Goal: Task Accomplishment & Management: Complete application form

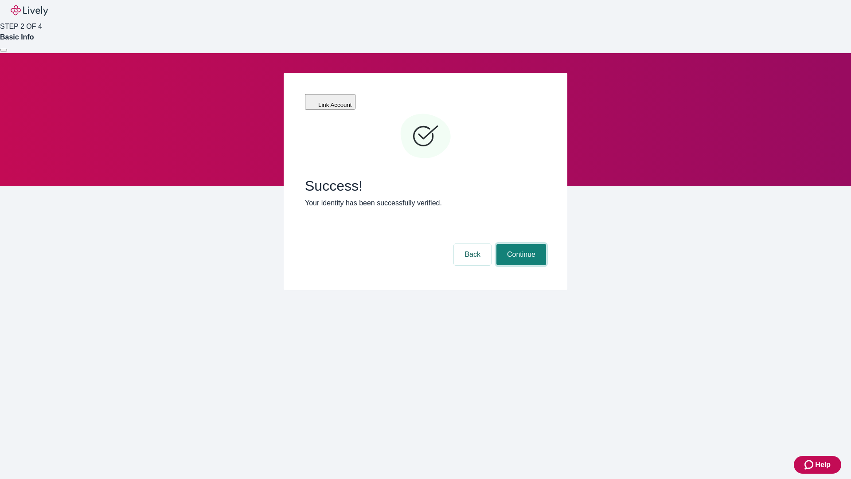
click at [520, 244] on button "Continue" at bounding box center [521, 254] width 50 height 21
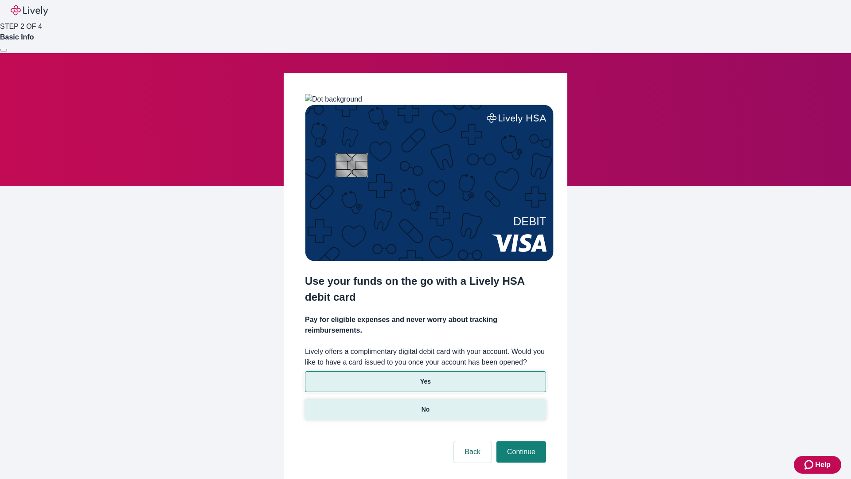
click at [425, 405] on p "No" at bounding box center [425, 409] width 8 height 9
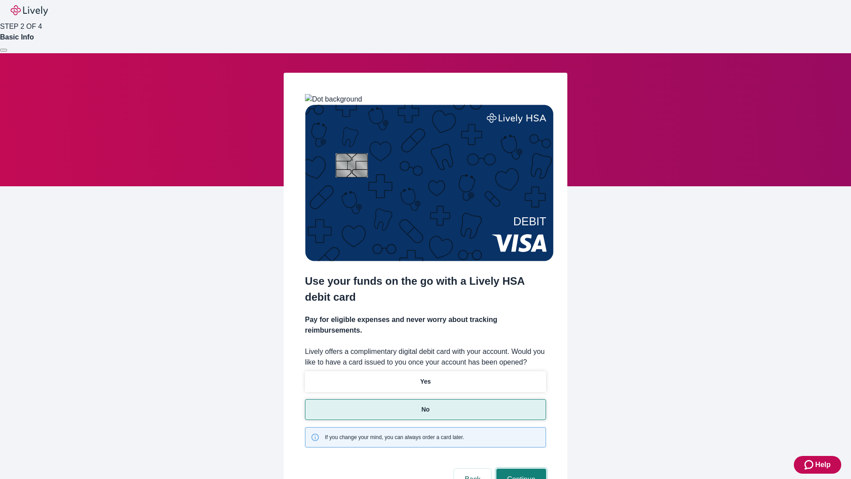
click at [520, 468] on button "Continue" at bounding box center [521, 478] width 50 height 21
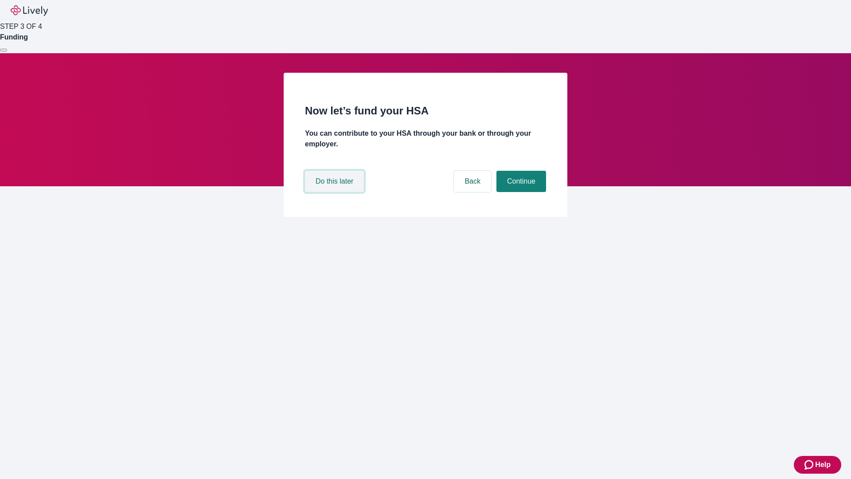
click at [335, 192] on button "Do this later" at bounding box center [334, 181] width 59 height 21
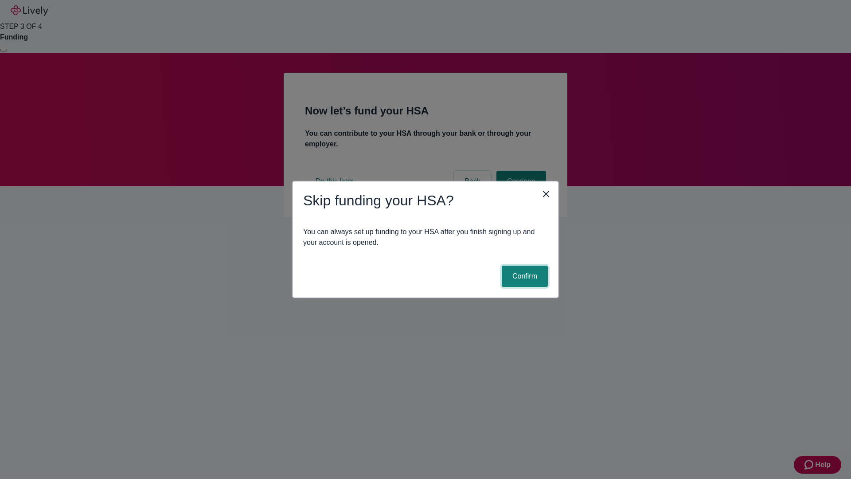
click at [523, 276] on button "Confirm" at bounding box center [525, 275] width 46 height 21
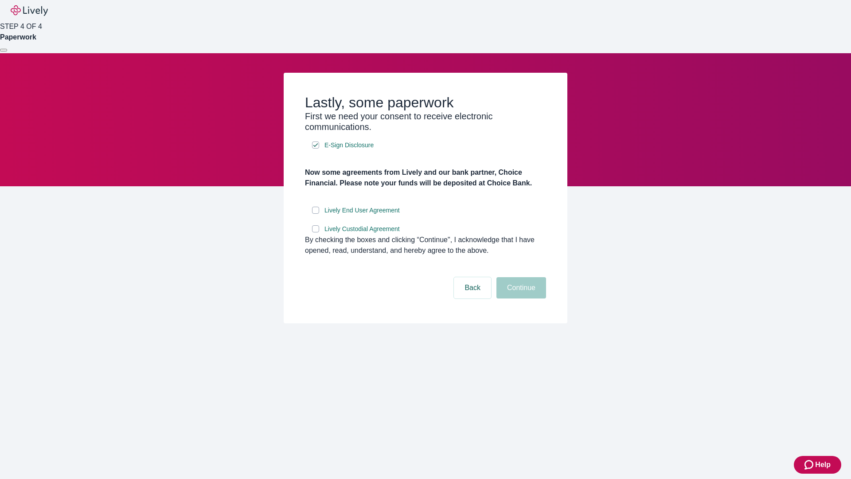
click at [316, 214] on input "Lively End User Agreement" at bounding box center [315, 210] width 7 height 7
checkbox input "true"
click at [316, 232] on input "Lively Custodial Agreement" at bounding box center [315, 228] width 7 height 7
checkbox input "true"
click at [520, 298] on button "Continue" at bounding box center [521, 287] width 50 height 21
